Goal: Book appointment/travel/reservation

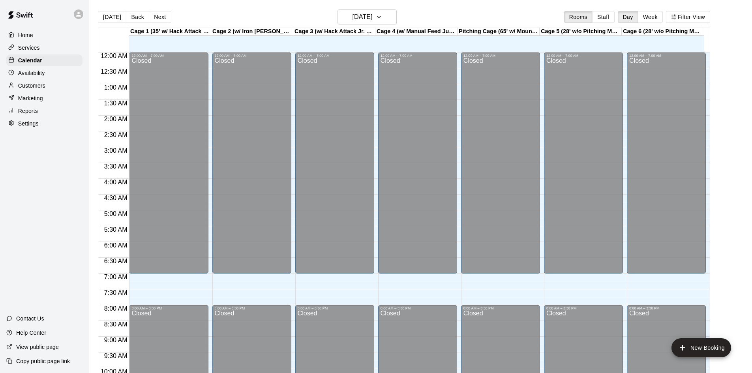
scroll to position [429, 0]
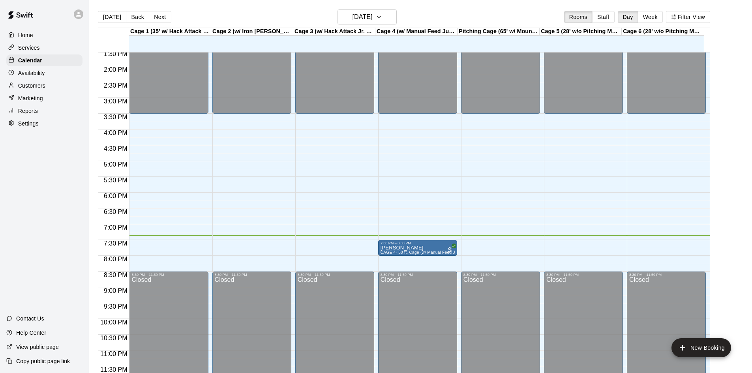
click at [29, 102] on p "Marketing" at bounding box center [30, 98] width 25 height 8
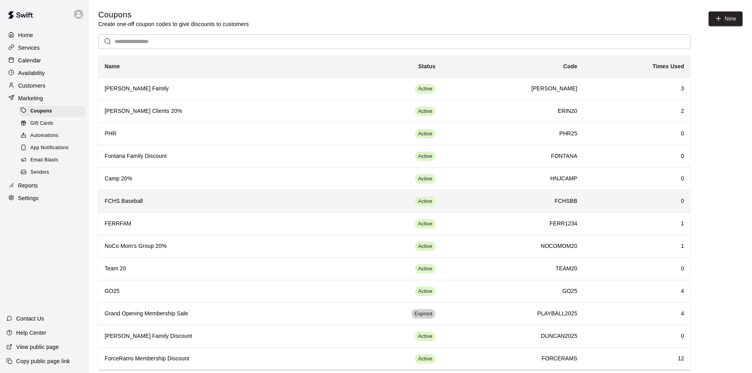
click at [227, 203] on h6 "FCHS Baseball" at bounding box center [219, 201] width 229 height 9
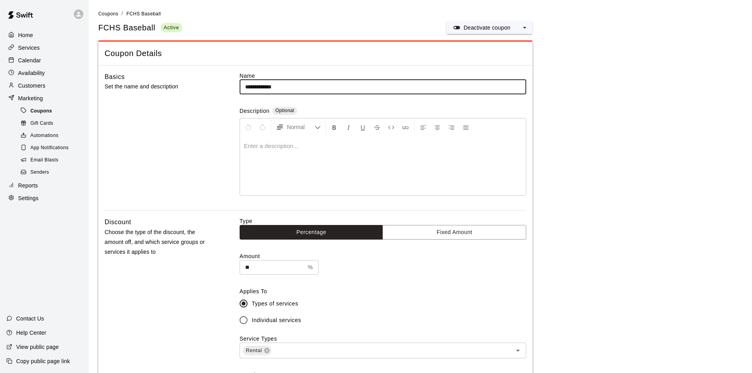
click at [36, 114] on span "Coupons" at bounding box center [41, 111] width 22 height 8
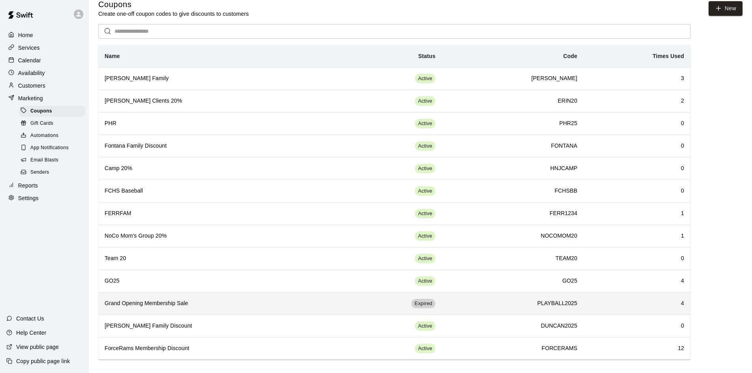
scroll to position [13, 0]
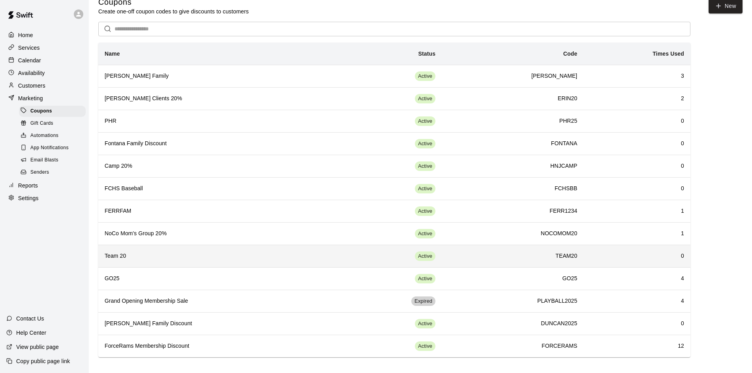
click at [212, 259] on h6 "Team 20" at bounding box center [219, 256] width 229 height 9
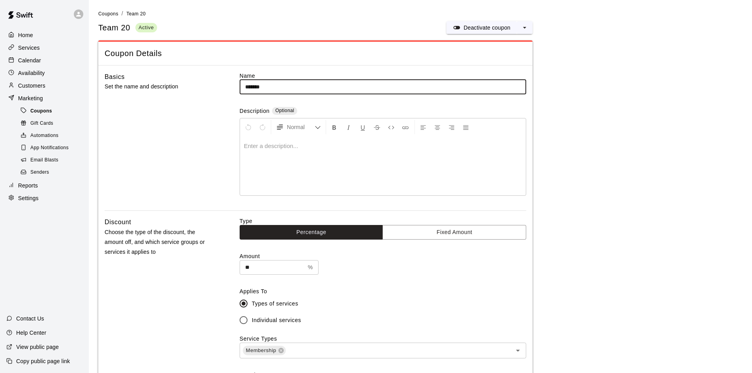
click at [53, 111] on div "Coupons" at bounding box center [52, 111] width 67 height 11
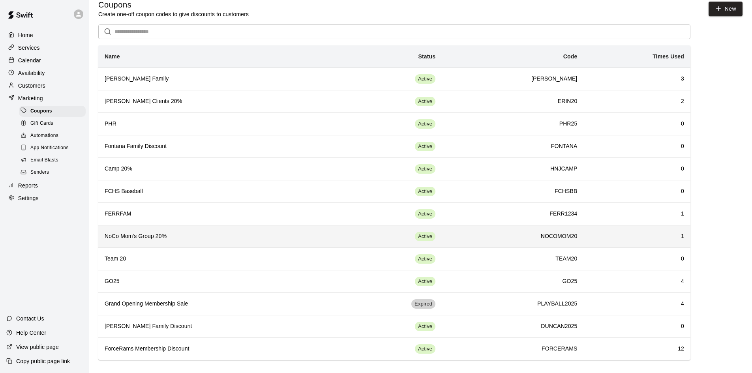
scroll to position [13, 0]
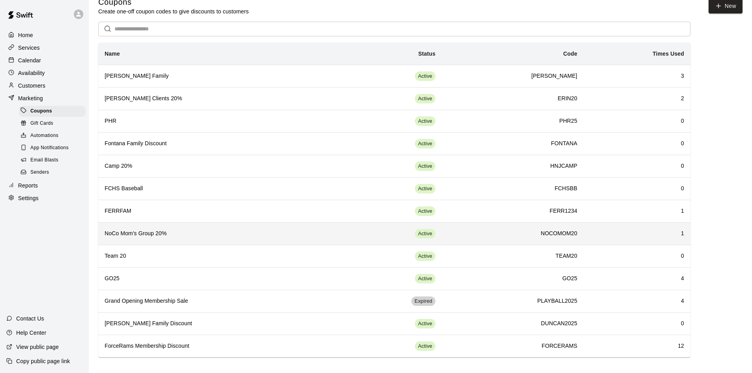
click at [303, 236] on h6 "NoCo Mom's Group 20%" at bounding box center [219, 233] width 229 height 9
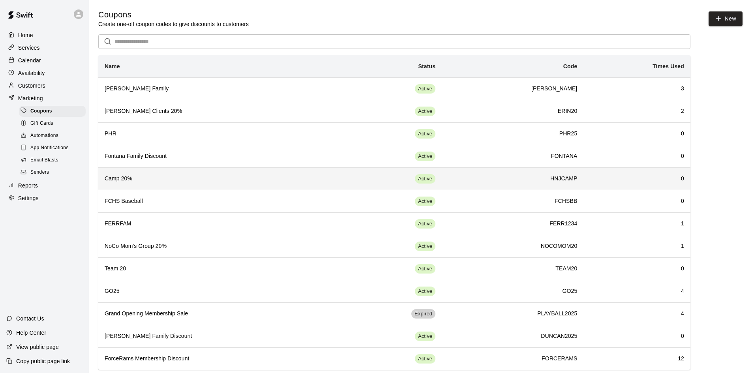
click at [211, 182] on h6 "Camp 20%" at bounding box center [219, 178] width 229 height 9
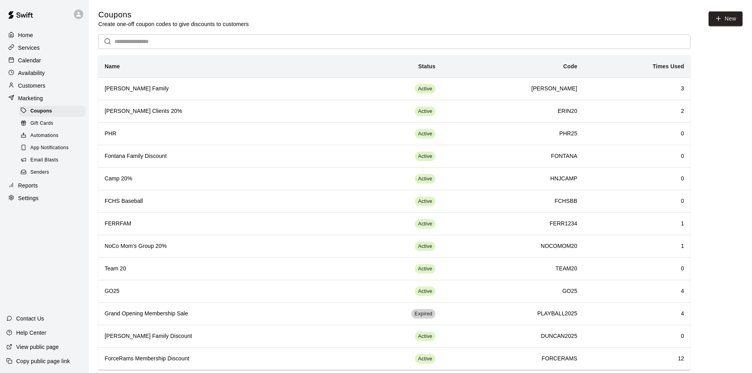
click at [264, 11] on div "Coupons Create one-off coupon codes to give discounts to customers New" at bounding box center [420, 18] width 644 height 19
click at [38, 139] on span "Automations" at bounding box center [44, 136] width 28 height 8
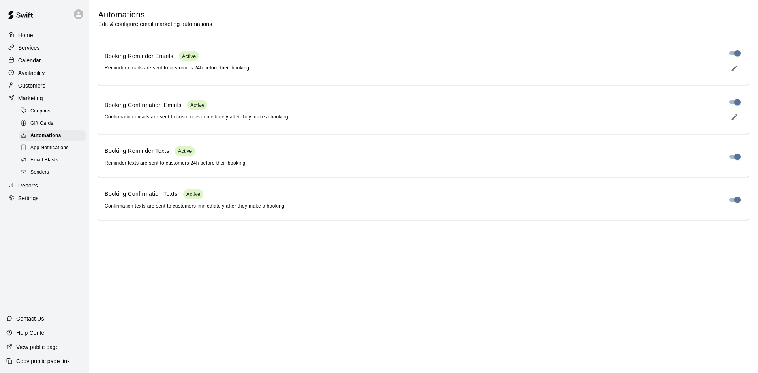
click at [42, 127] on span "Gift Cards" at bounding box center [41, 124] width 23 height 8
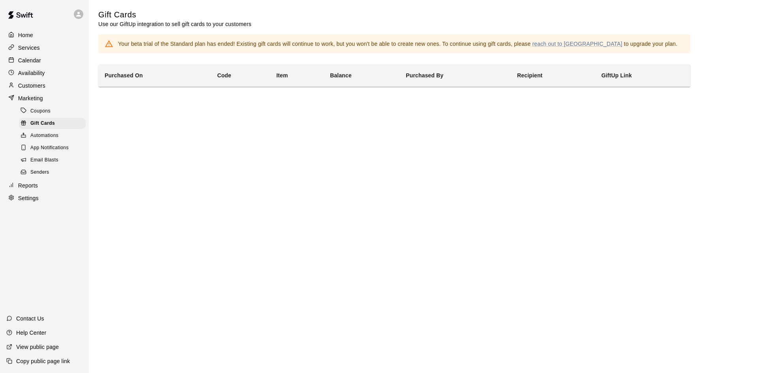
click at [49, 111] on span "Coupons" at bounding box center [40, 111] width 20 height 8
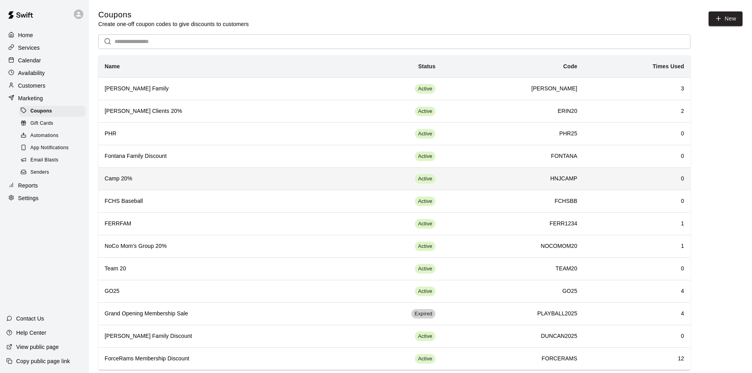
scroll to position [13, 0]
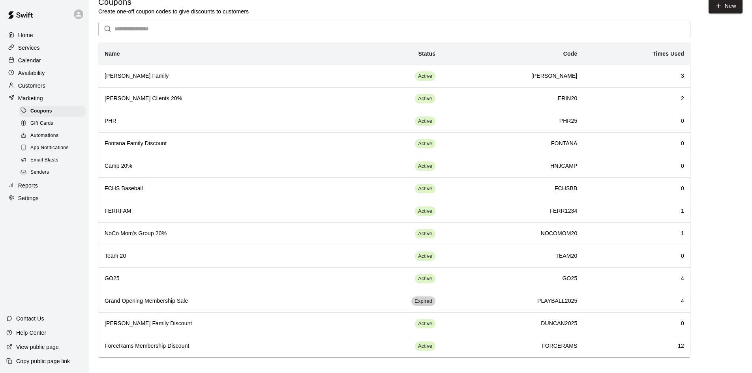
click at [38, 175] on span "Senders" at bounding box center [39, 173] width 19 height 8
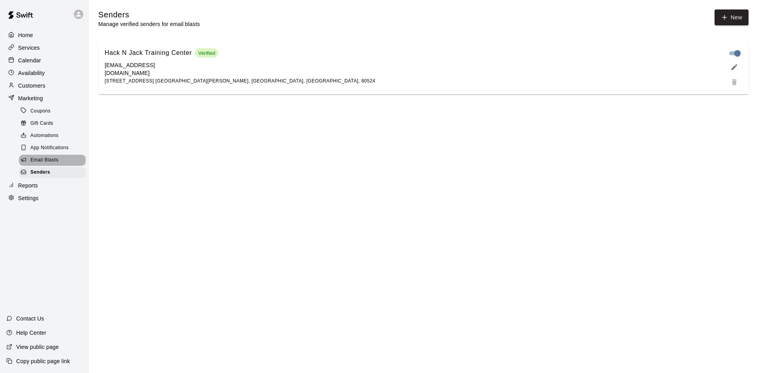
click at [37, 164] on span "Email Blasts" at bounding box center [44, 160] width 28 height 8
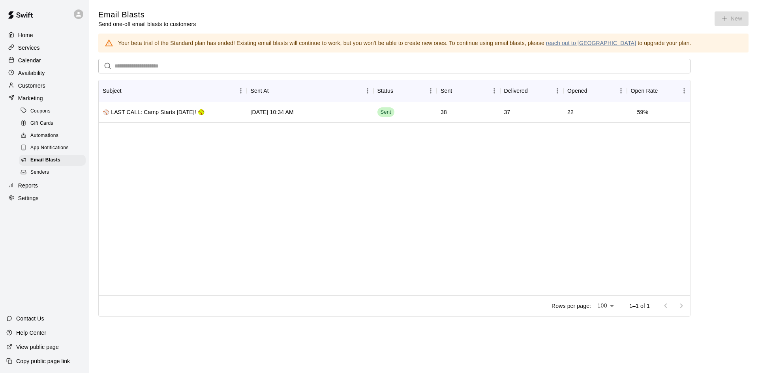
click at [55, 152] on span "App Notifications" at bounding box center [49, 148] width 38 height 8
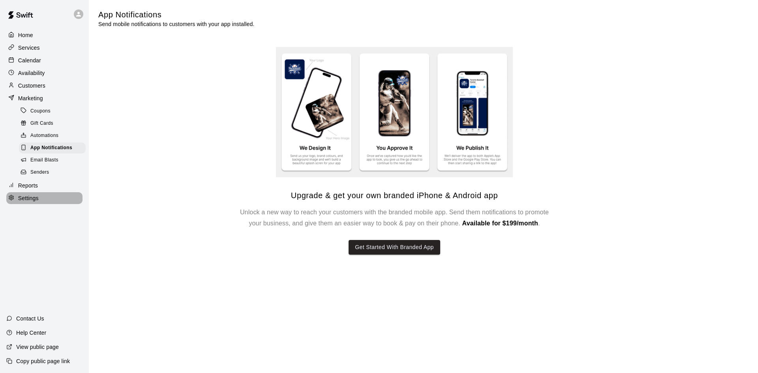
click at [32, 202] on p "Settings" at bounding box center [28, 198] width 21 height 8
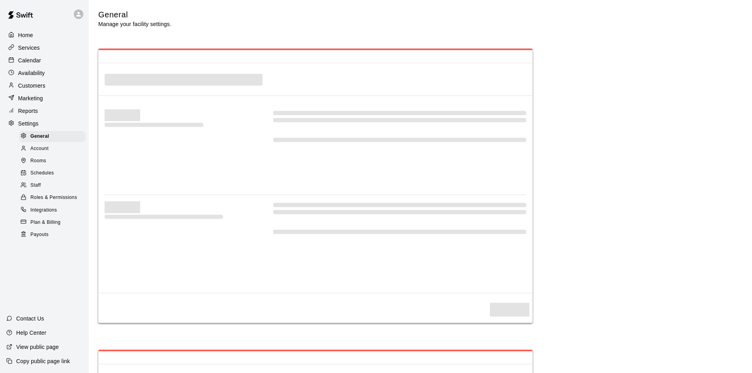
select select "**"
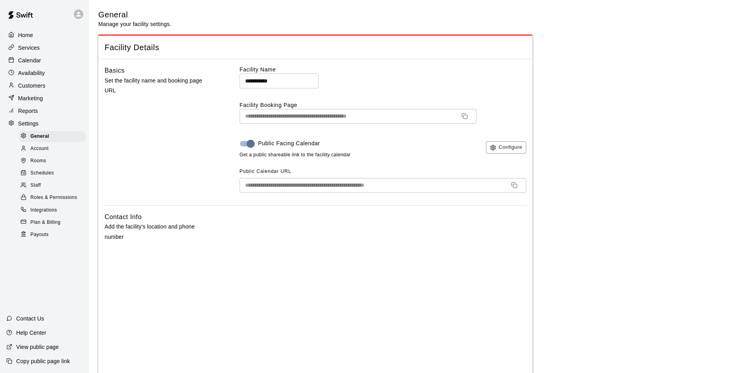
click at [58, 154] on div "Account" at bounding box center [52, 148] width 67 height 11
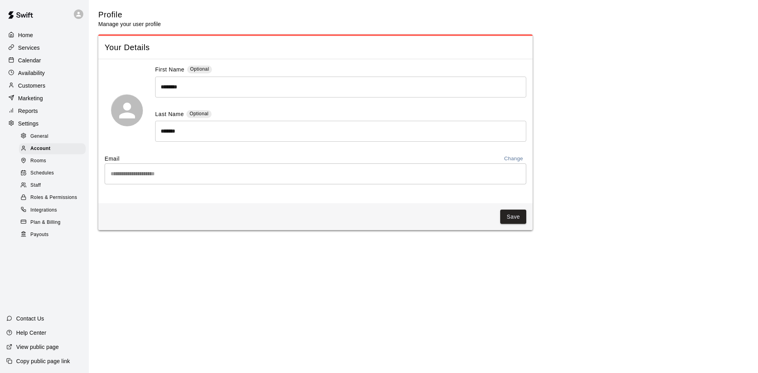
click at [56, 167] on div "Rooms" at bounding box center [52, 161] width 67 height 11
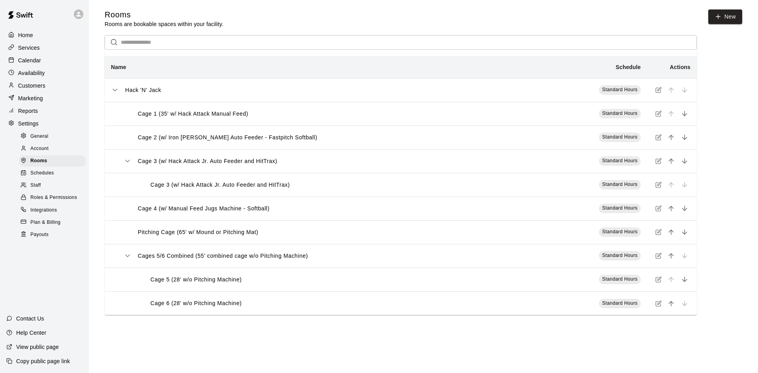
click at [54, 176] on div "Schedules" at bounding box center [52, 173] width 67 height 11
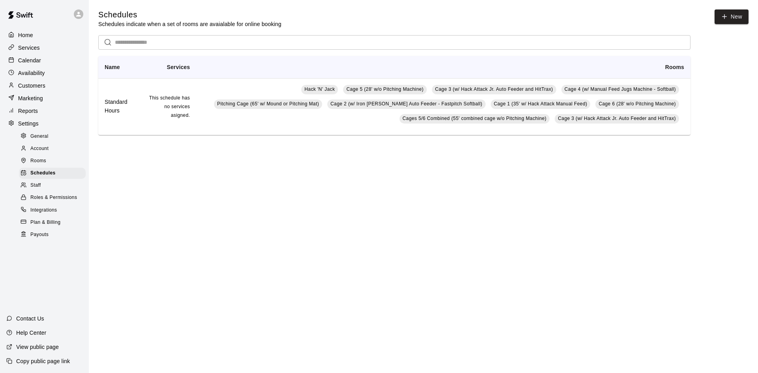
click at [54, 165] on div "Rooms" at bounding box center [52, 161] width 67 height 11
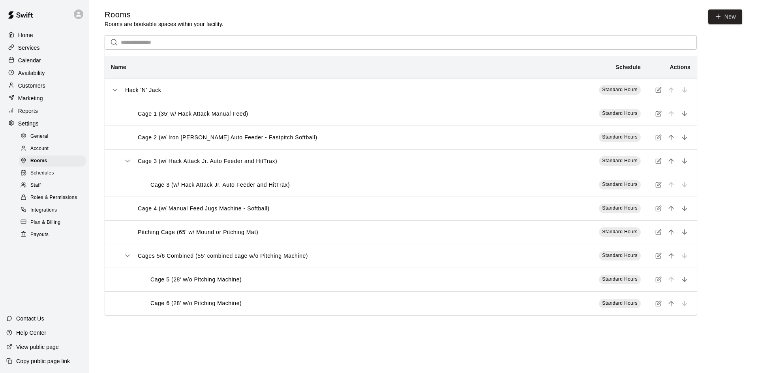
click at [44, 177] on span "Schedules" at bounding box center [42, 173] width 24 height 8
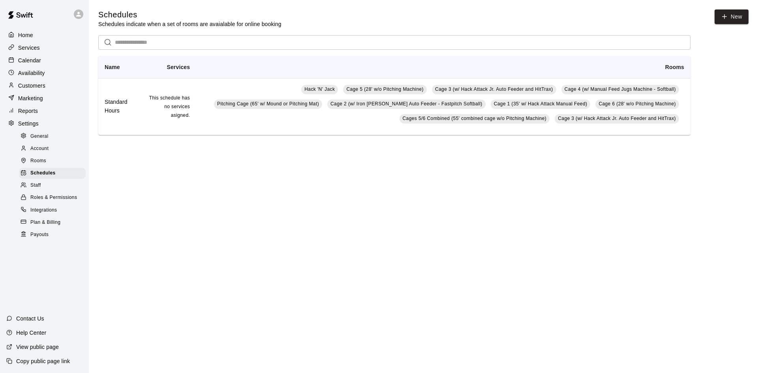
click at [42, 190] on div "Staff" at bounding box center [52, 185] width 67 height 11
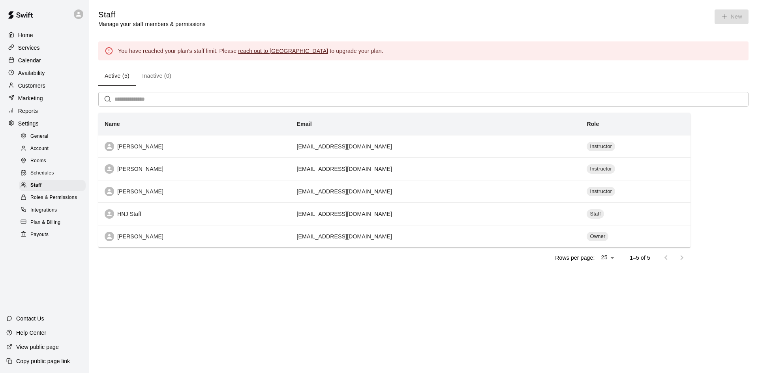
click at [43, 202] on span "Roles & Permissions" at bounding box center [53, 198] width 47 height 8
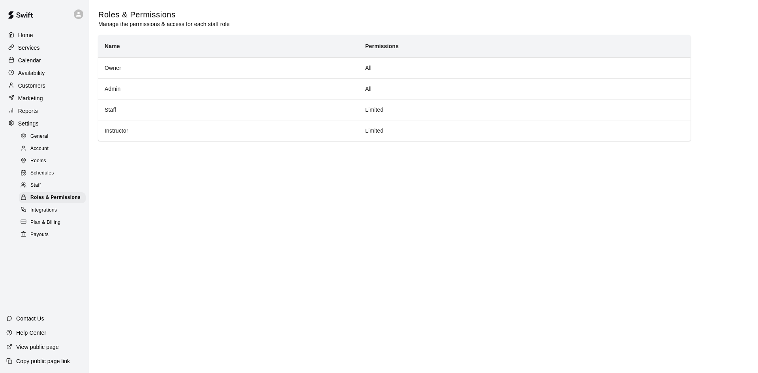
click at [48, 214] on span "Integrations" at bounding box center [43, 210] width 27 height 8
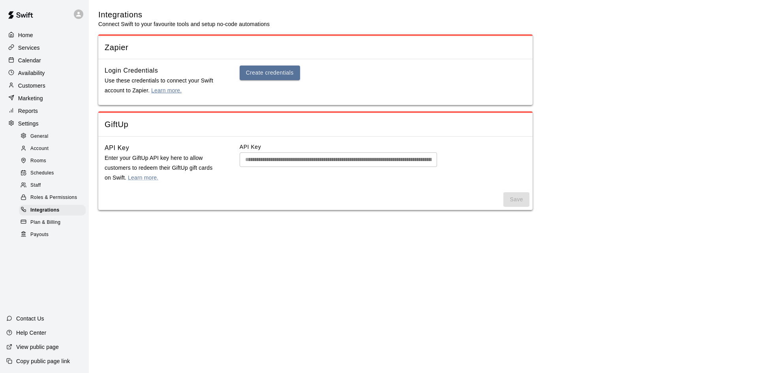
click at [167, 93] on link "Learn more." at bounding box center [166, 90] width 30 height 6
click at [31, 60] on p "Calendar" at bounding box center [29, 60] width 23 height 8
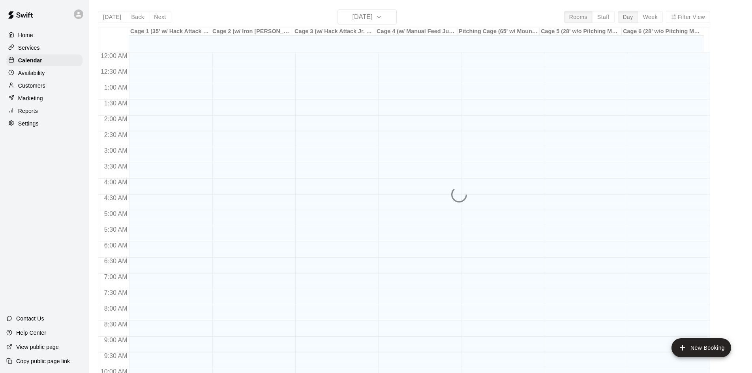
scroll to position [405, 0]
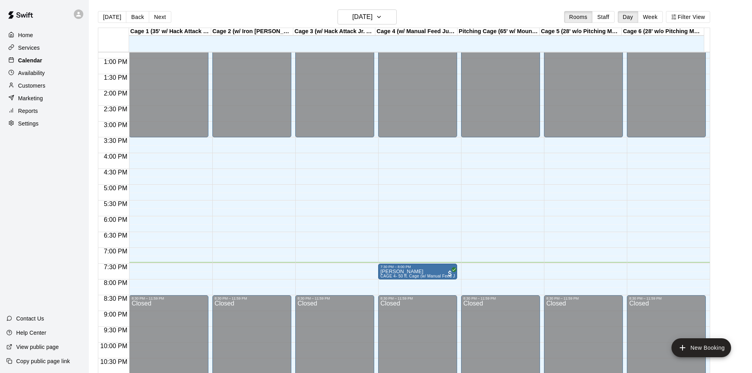
click at [31, 62] on p "Calendar" at bounding box center [30, 60] width 24 height 8
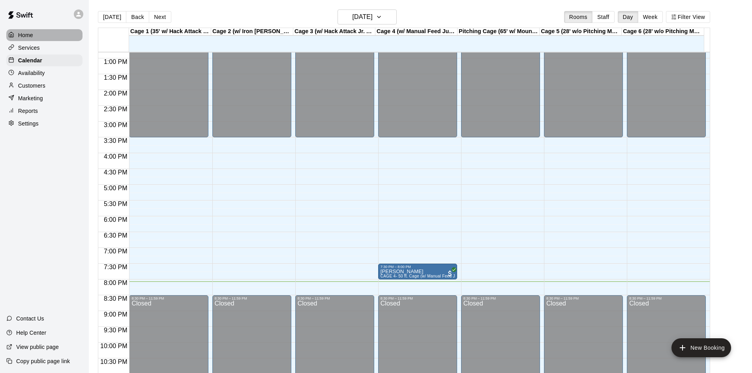
click at [33, 39] on div "Home" at bounding box center [44, 35] width 76 height 12
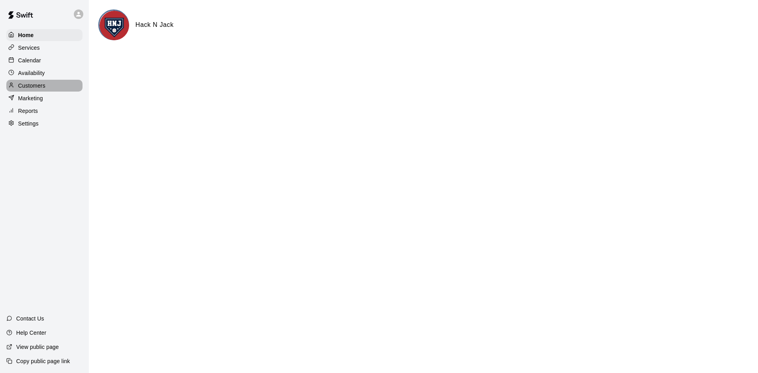
click at [33, 88] on p "Customers" at bounding box center [31, 86] width 27 height 8
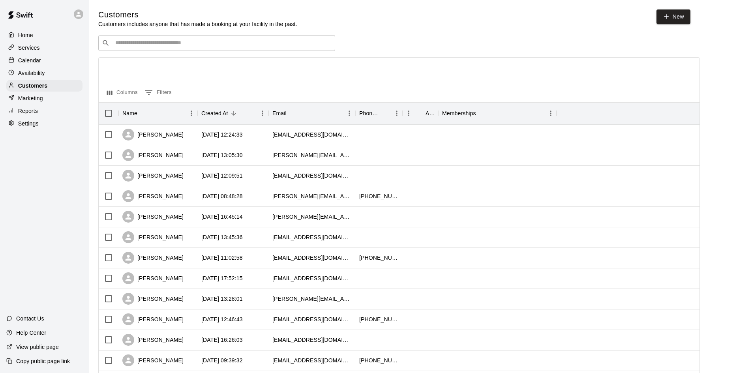
click at [133, 48] on div "​ ​" at bounding box center [216, 43] width 237 height 16
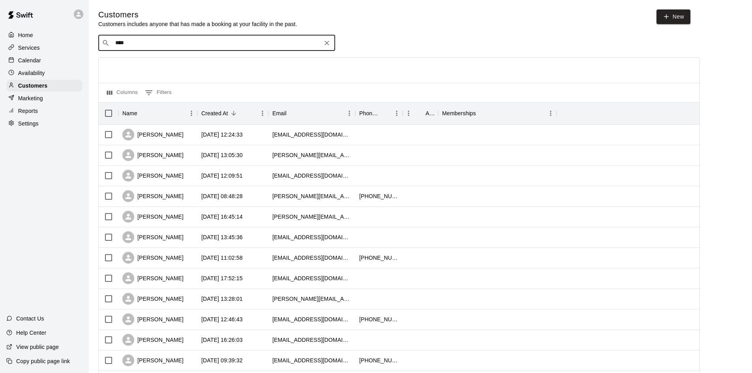
type input "*****"
click at [146, 89] on p "[PERSON_NAME]" at bounding box center [144, 86] width 48 height 8
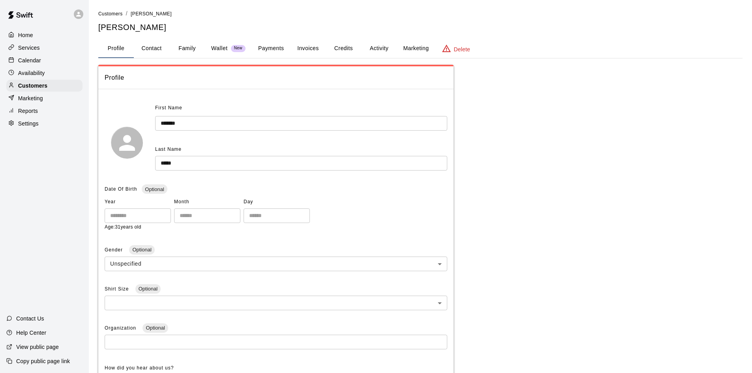
click at [275, 49] on button "Payments" at bounding box center [271, 48] width 38 height 19
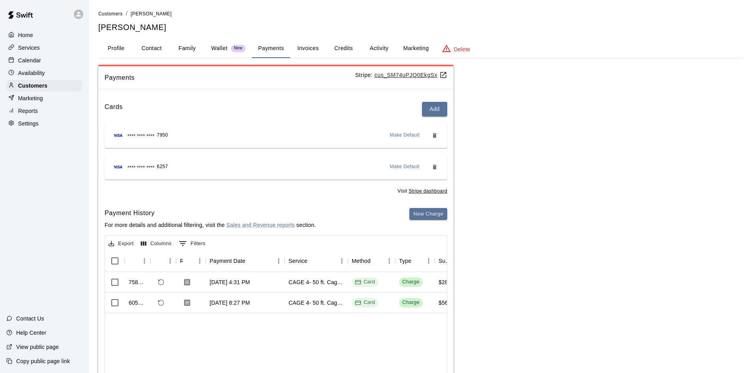
click at [37, 60] on p "Calendar" at bounding box center [29, 60] width 23 height 8
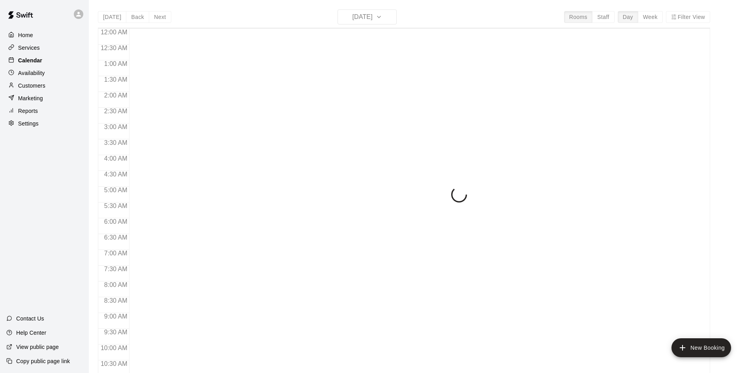
scroll to position [405, 0]
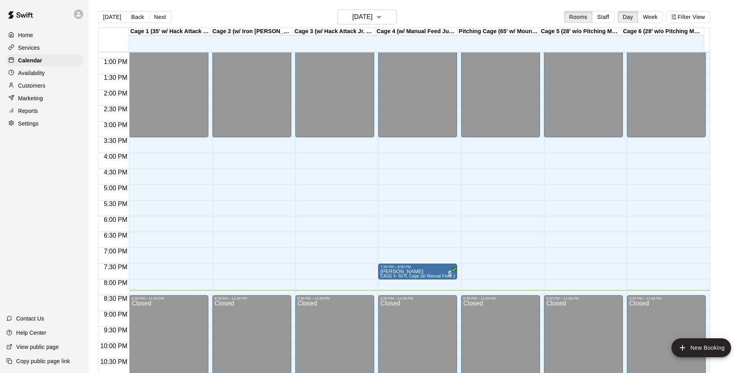
click at [412, 284] on div "12:00 AM – 7:00 AM Closed 8:00 AM – 3:30 PM Closed 7:30 PM – 8:00 PM [PERSON_NA…" at bounding box center [417, 27] width 79 height 758
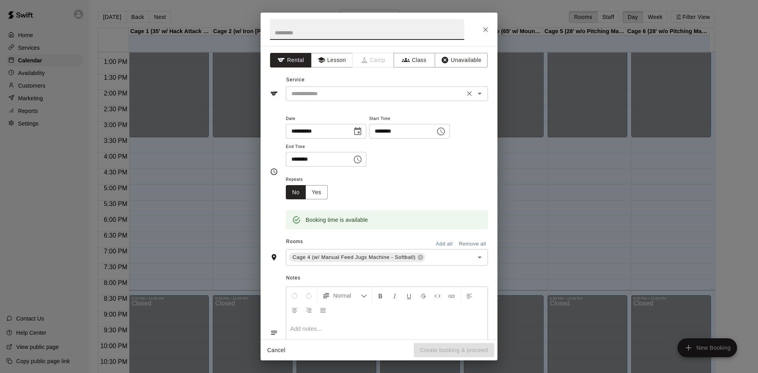
click at [331, 98] on input "text" at bounding box center [375, 94] width 174 height 10
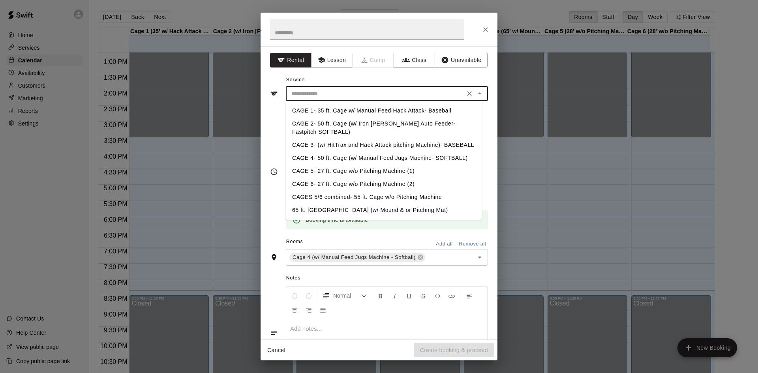
click at [315, 156] on li "CAGE 4- 50 ft. Cage (w/ Manual Feed Jugs Machine- SOFTBALL)" at bounding box center [384, 158] width 196 height 13
type input "**********"
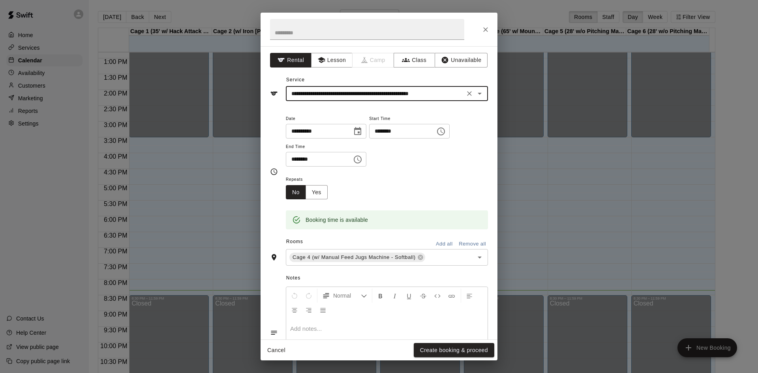
click at [413, 193] on div "Repeats No Yes" at bounding box center [387, 186] width 202 height 25
click at [435, 352] on button "Create booking & proceed" at bounding box center [454, 350] width 81 height 15
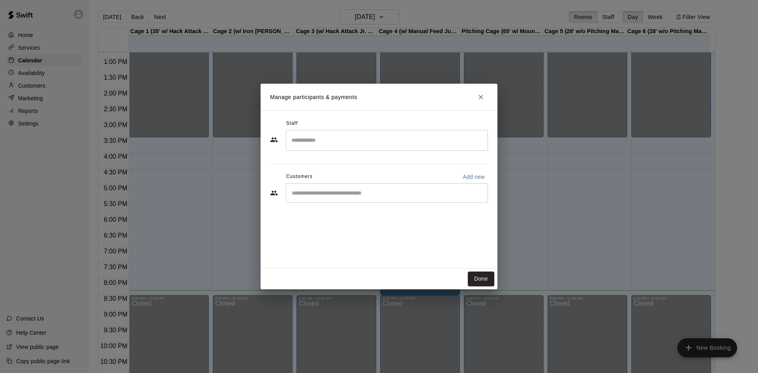
click at [318, 199] on div "​" at bounding box center [387, 193] width 202 height 20
type input "*****"
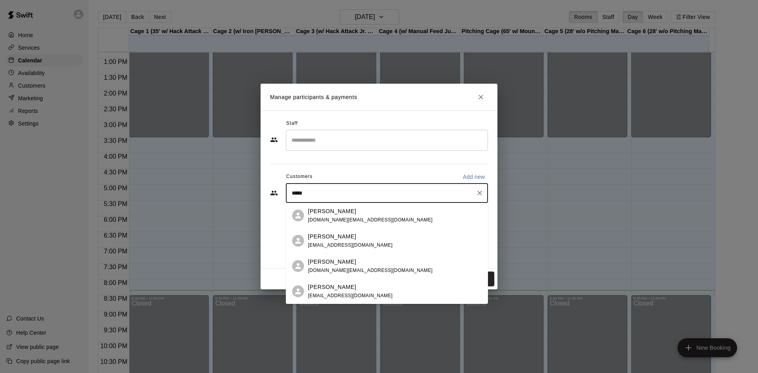
click at [319, 247] on span "[EMAIL_ADDRESS][DOMAIN_NAME]" at bounding box center [350, 245] width 85 height 6
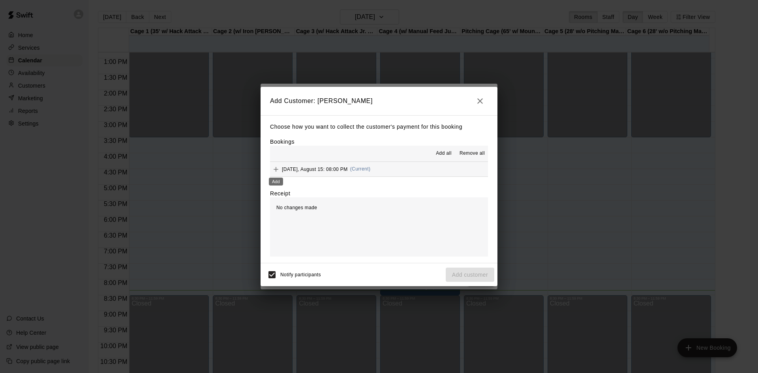
click at [274, 171] on icon "Add" at bounding box center [276, 169] width 8 height 8
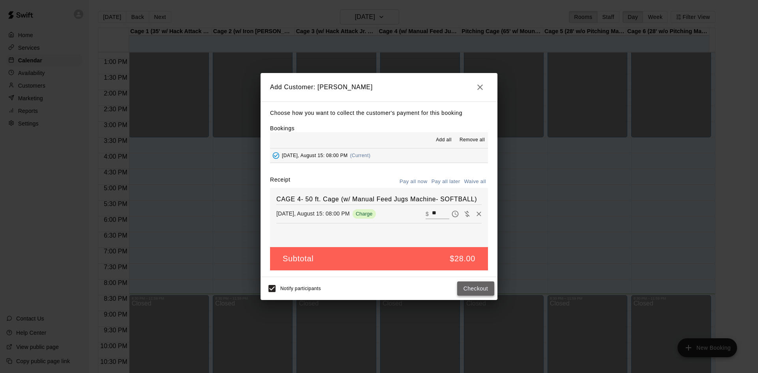
click at [475, 291] on button "Checkout" at bounding box center [475, 288] width 37 height 15
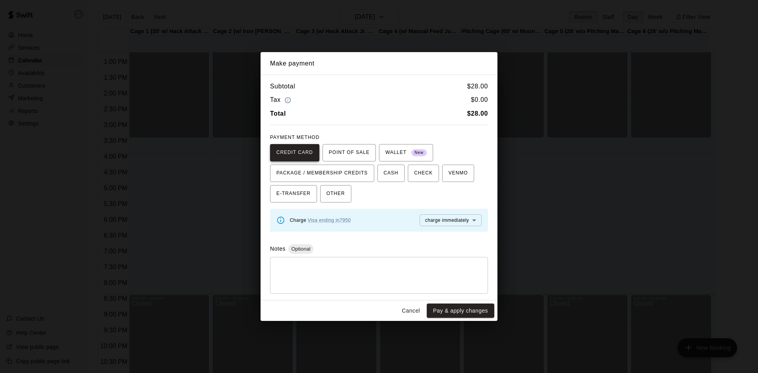
click at [292, 149] on span "CREDIT CARD" at bounding box center [294, 152] width 37 height 13
click at [449, 311] on button "Pay & apply changes" at bounding box center [460, 311] width 67 height 15
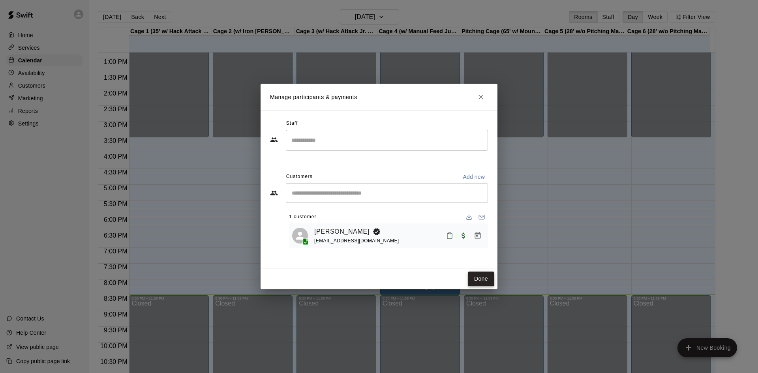
click at [479, 277] on button "Done" at bounding box center [481, 279] width 26 height 15
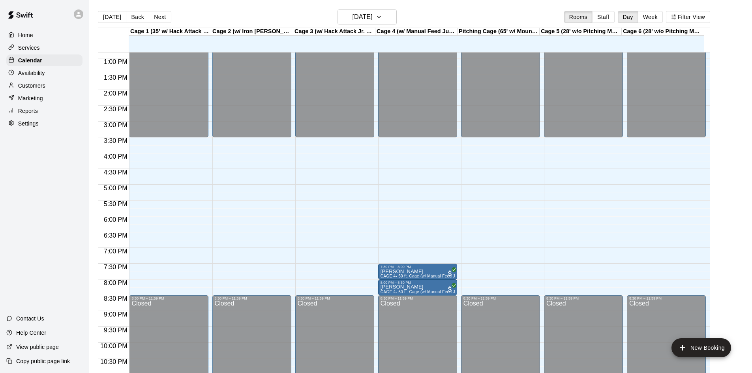
click at [448, 10] on div "[DATE] Back [DATE][DATE] Rooms Staff Day Week Filter View" at bounding box center [404, 18] width 612 height 18
